Goal: Task Accomplishment & Management: Use online tool/utility

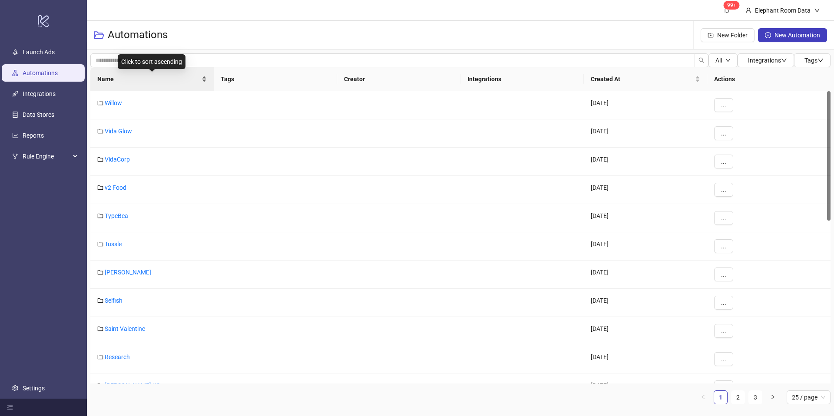
click at [110, 81] on span "Name" at bounding box center [148, 79] width 103 height 10
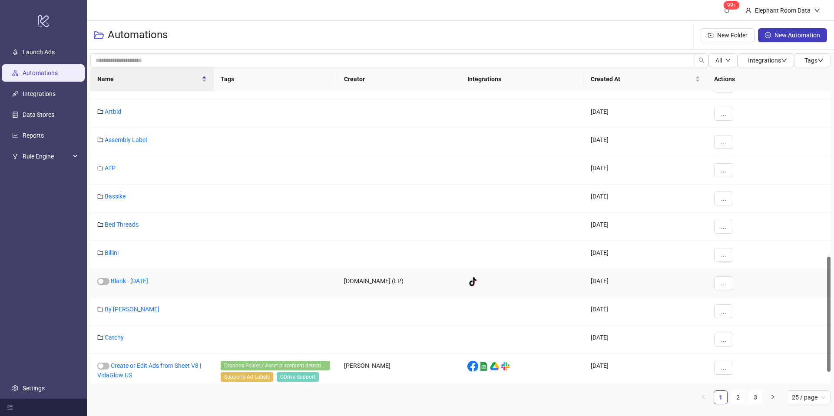
scroll to position [246, 0]
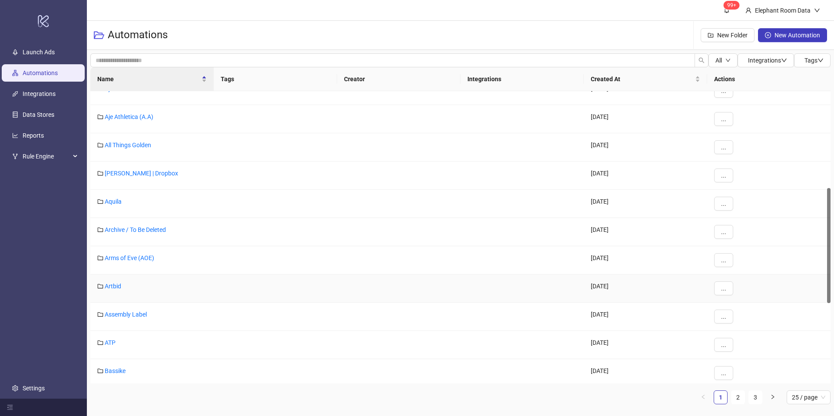
click at [113, 290] on div "Artbid" at bounding box center [151, 289] width 123 height 28
click at [112, 289] on link "Artbid" at bounding box center [113, 286] width 17 height 7
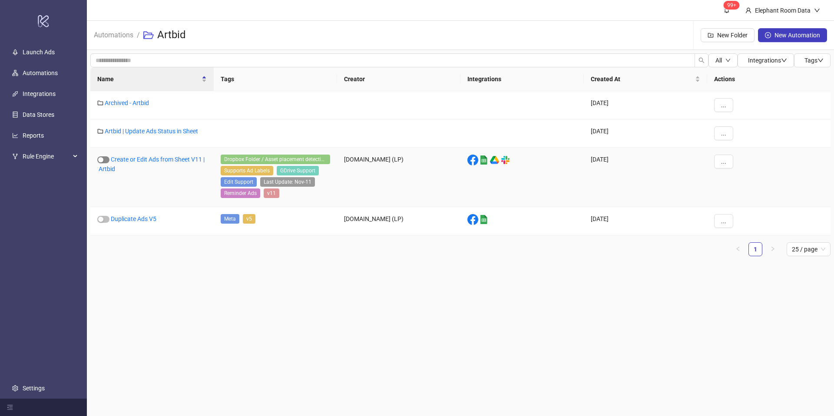
click at [104, 159] on span "button" at bounding box center [103, 159] width 12 height 7
click at [149, 159] on link "Create or Edit Ads from Sheet V11 | Artbid" at bounding box center [150, 164] width 107 height 17
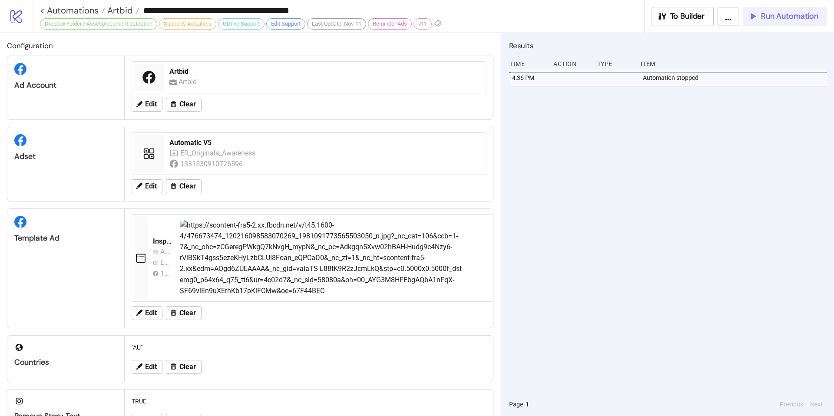
click at [603, 20] on span "Run Automation" at bounding box center [789, 16] width 57 height 10
